Goal: Navigation & Orientation: Find specific page/section

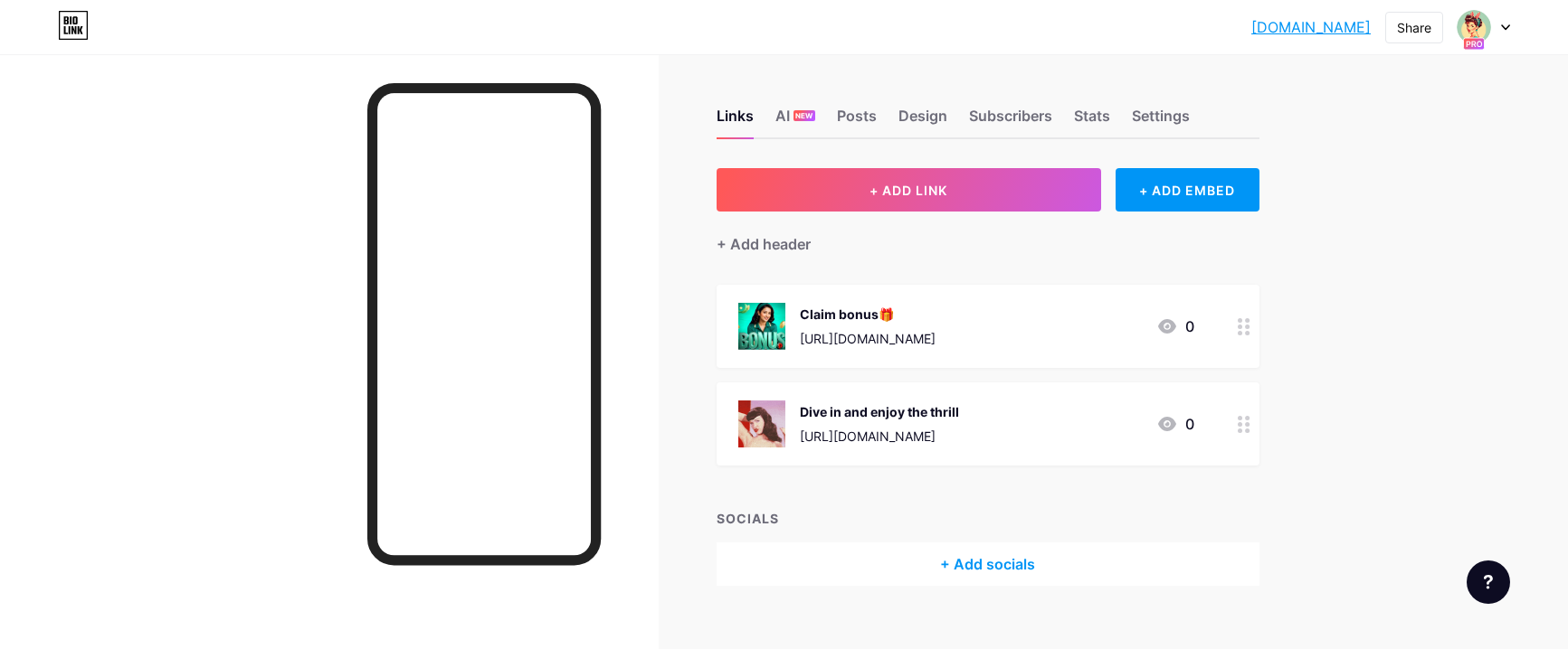
click at [1510, 28] on div "pinup2025.bio.l... [DOMAIN_NAME] Share Switch accounts Pin Up Global [DOMAIN_NA…" at bounding box center [784, 27] width 1568 height 32
click at [1503, 29] on icon at bounding box center [1505, 28] width 10 height 7
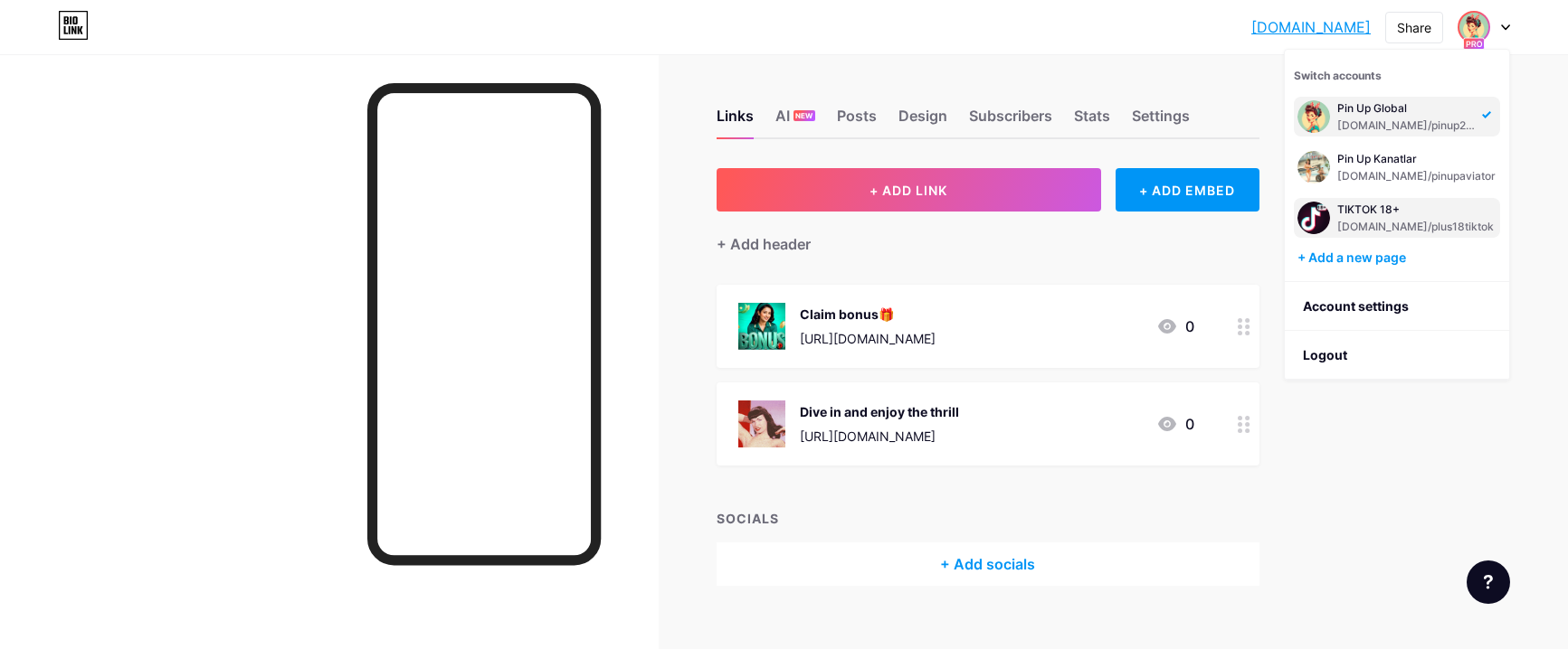
click at [1355, 221] on div "[DOMAIN_NAME]/plus18tiktok" at bounding box center [1415, 226] width 157 height 14
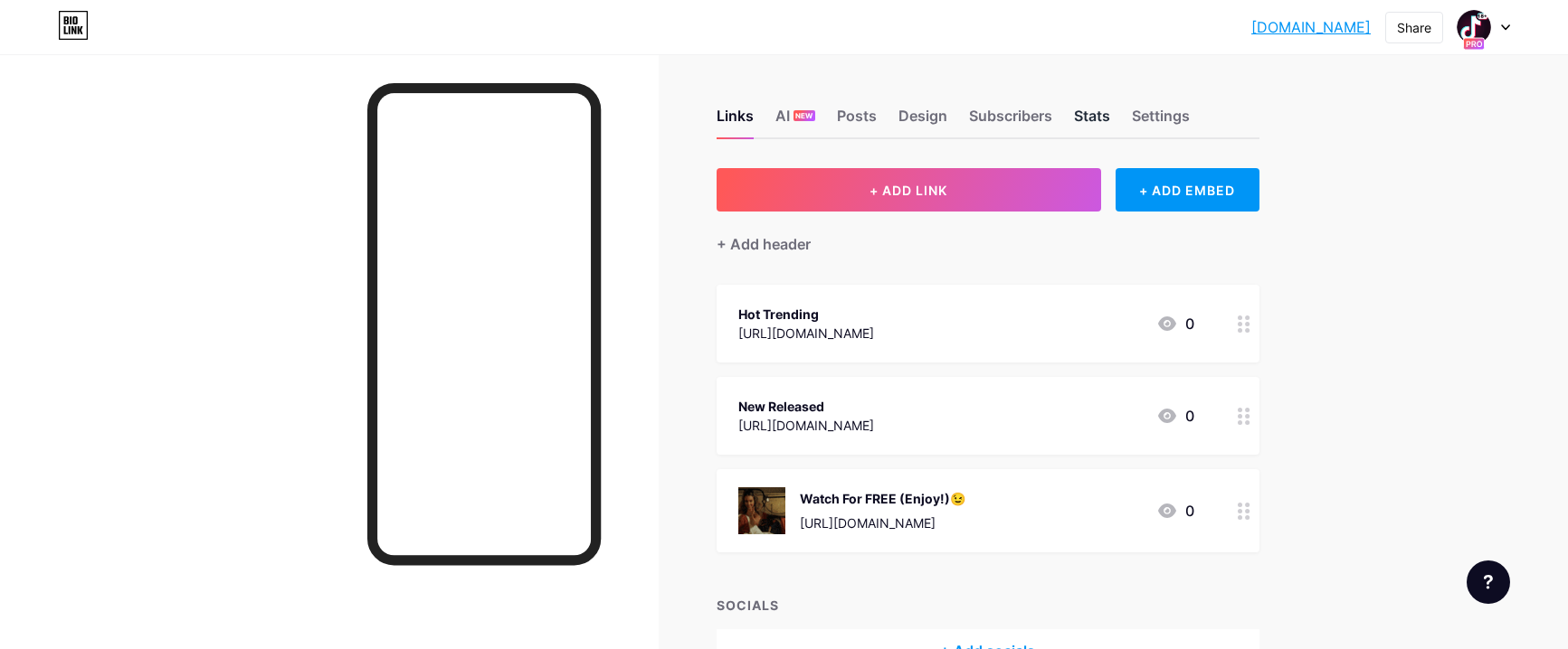
click at [1106, 122] on div "Stats" at bounding box center [1092, 121] width 36 height 32
